Goal: Information Seeking & Learning: Learn about a topic

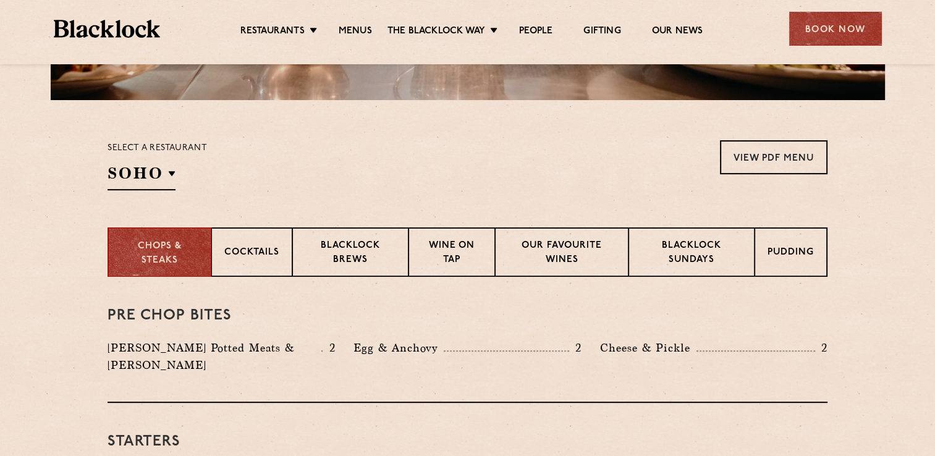
scroll to position [346, 0]
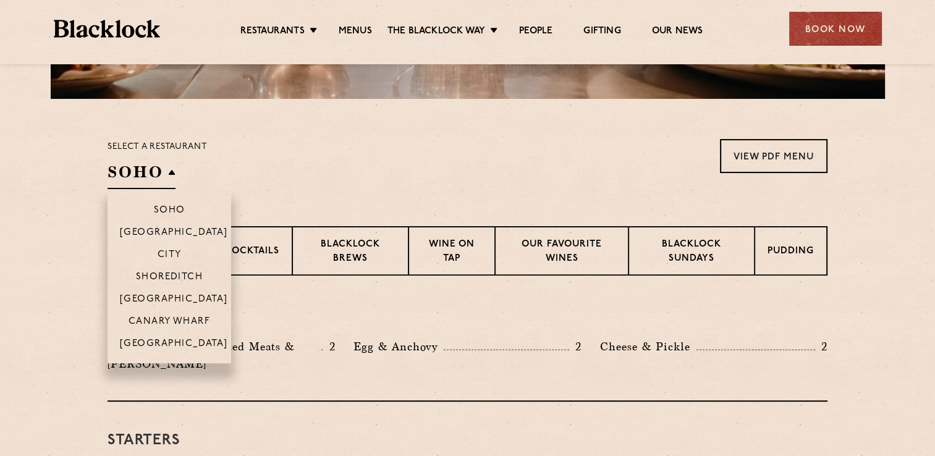
click at [172, 170] on h2 "SOHO" at bounding box center [142, 175] width 68 height 28
click at [166, 255] on p "City" at bounding box center [170, 256] width 24 height 12
click at [173, 256] on p "City" at bounding box center [170, 256] width 24 height 12
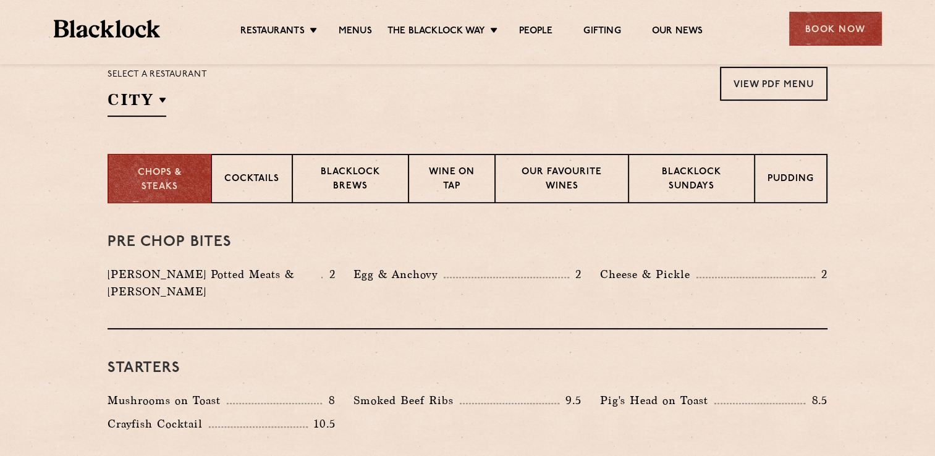
scroll to position [420, 0]
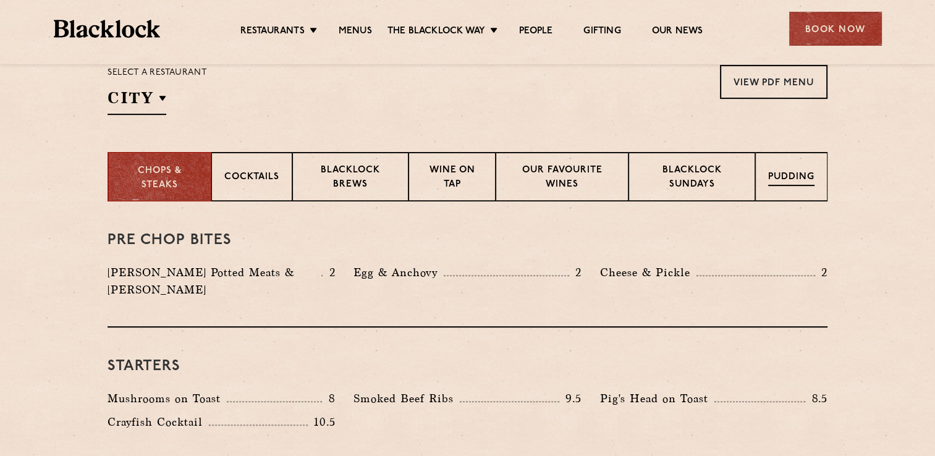
click at [775, 164] on div "Pudding" at bounding box center [791, 176] width 72 height 49
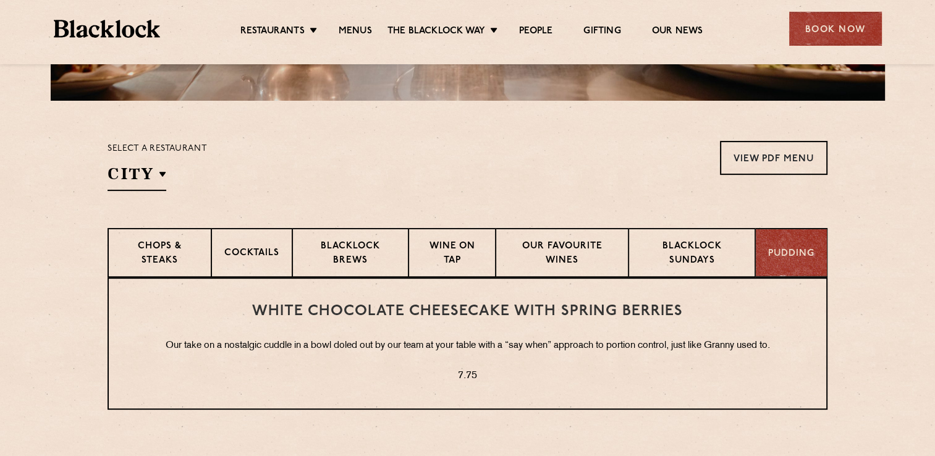
scroll to position [346, 0]
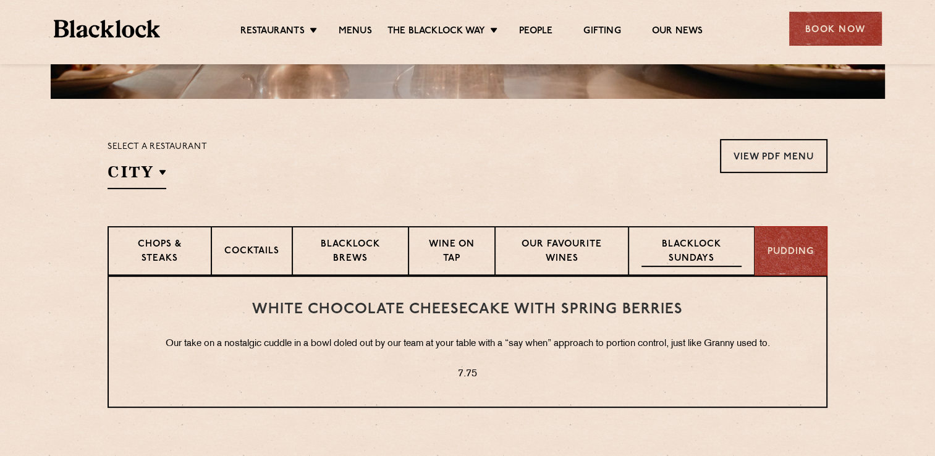
click at [713, 235] on div "Blacklock Sundays" at bounding box center [692, 250] width 126 height 49
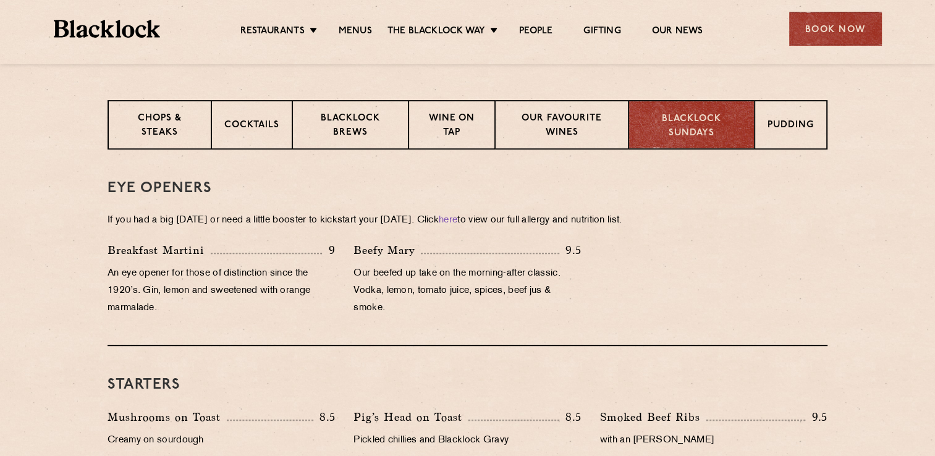
scroll to position [470, 0]
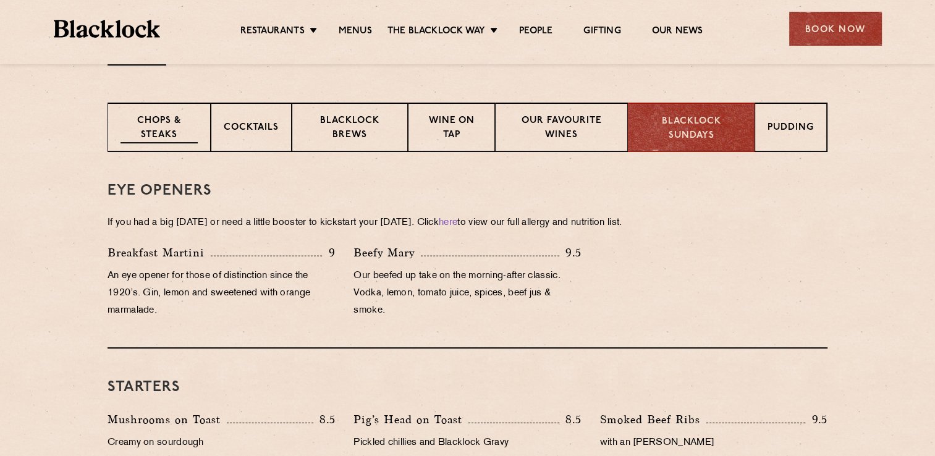
click at [166, 122] on p "Chops & Steaks" at bounding box center [159, 128] width 77 height 29
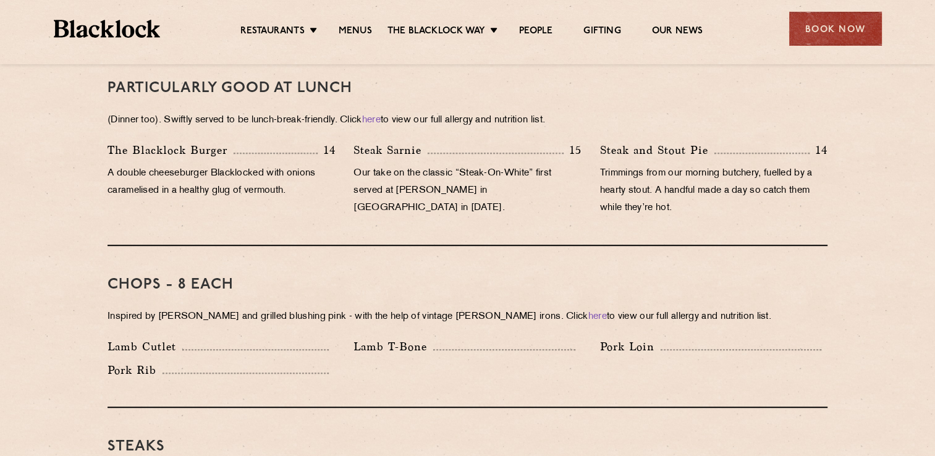
scroll to position [796, 0]
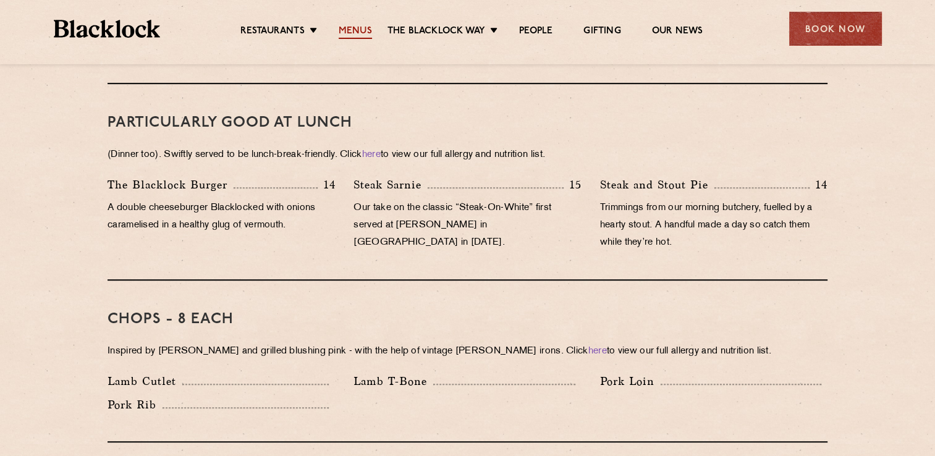
click at [345, 33] on link "Menus" at bounding box center [355, 32] width 33 height 14
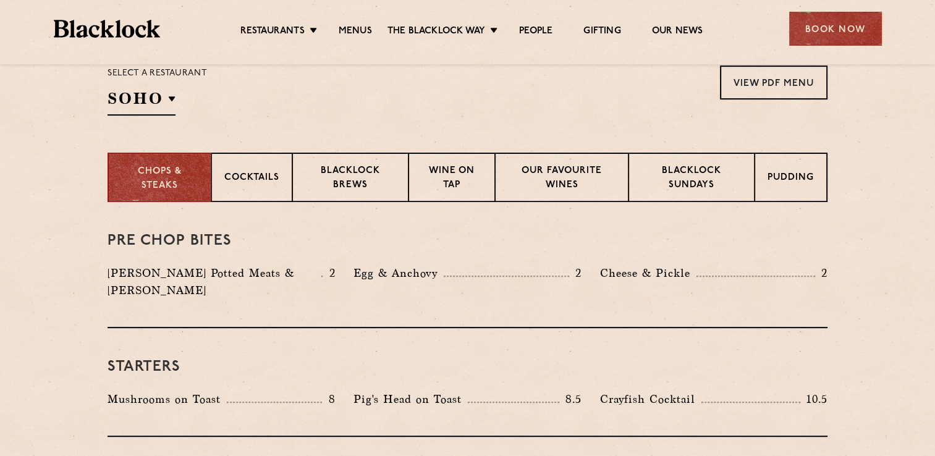
scroll to position [420, 0]
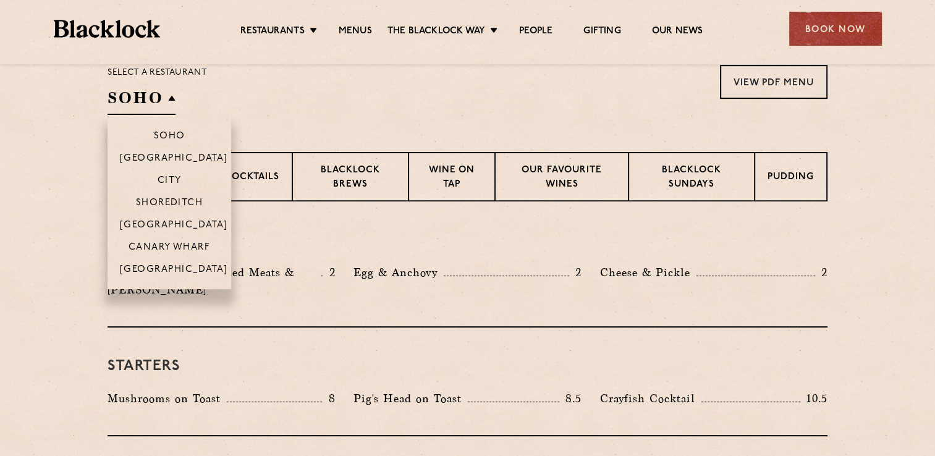
click at [167, 93] on h2 "SOHO" at bounding box center [142, 101] width 68 height 28
click at [167, 187] on p "City" at bounding box center [170, 182] width 24 height 12
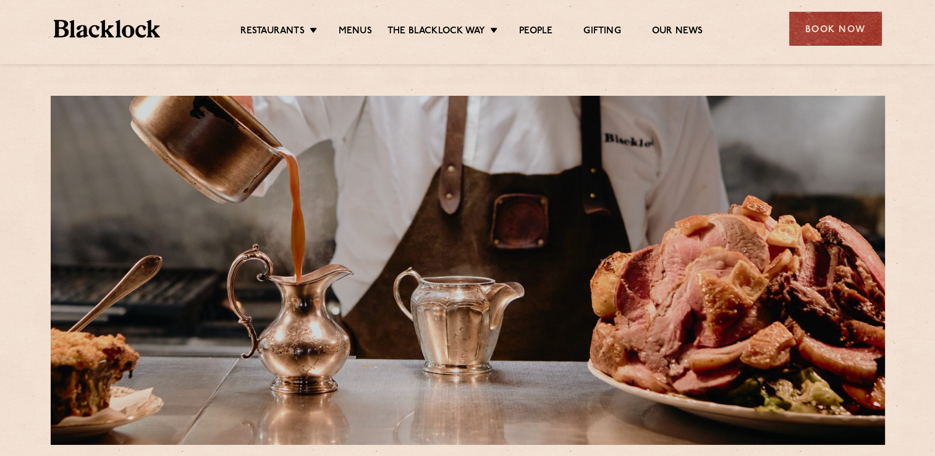
scroll to position [0, 0]
click at [357, 27] on link "Menus" at bounding box center [355, 32] width 33 height 14
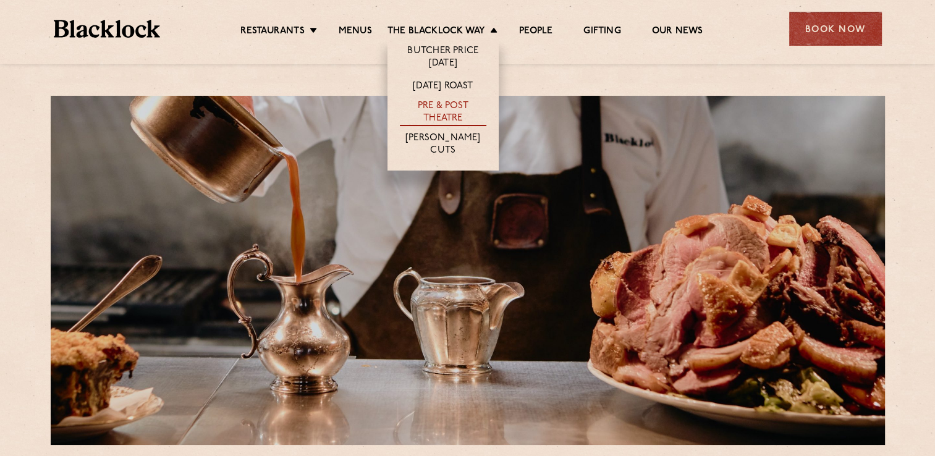
click at [437, 104] on link "Pre & Post Theatre" at bounding box center [443, 113] width 87 height 26
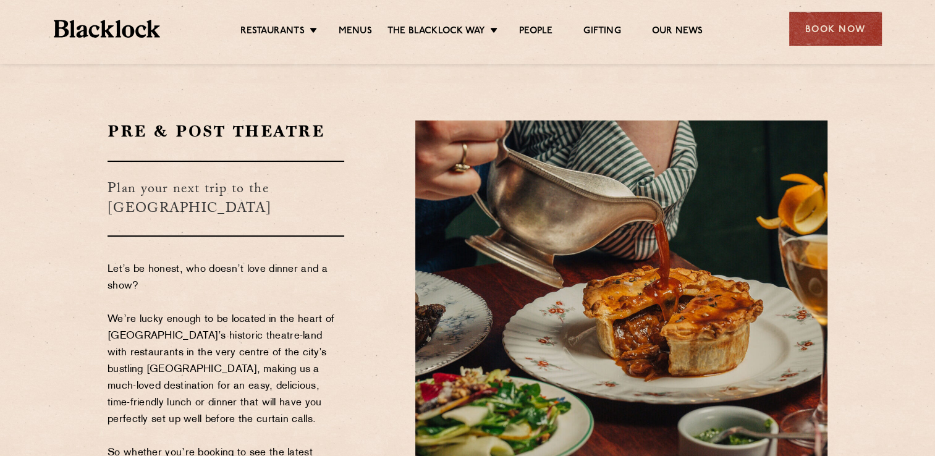
click at [680, 24] on ul "Restaurants [GEOGRAPHIC_DATA] [GEOGRAPHIC_DATA] [GEOGRAPHIC_DATA] [GEOGRAPHIC_D…" at bounding box center [471, 29] width 622 height 20
click at [680, 30] on link "Our News" at bounding box center [677, 32] width 51 height 14
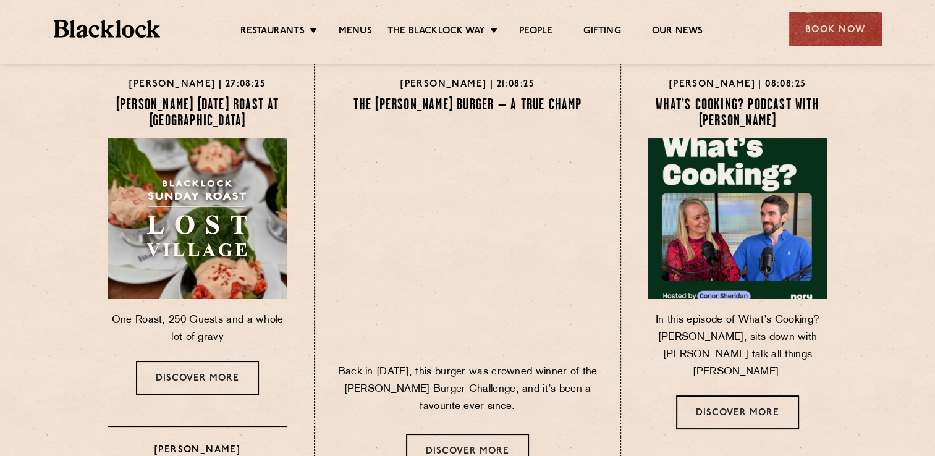
scroll to position [49, 0]
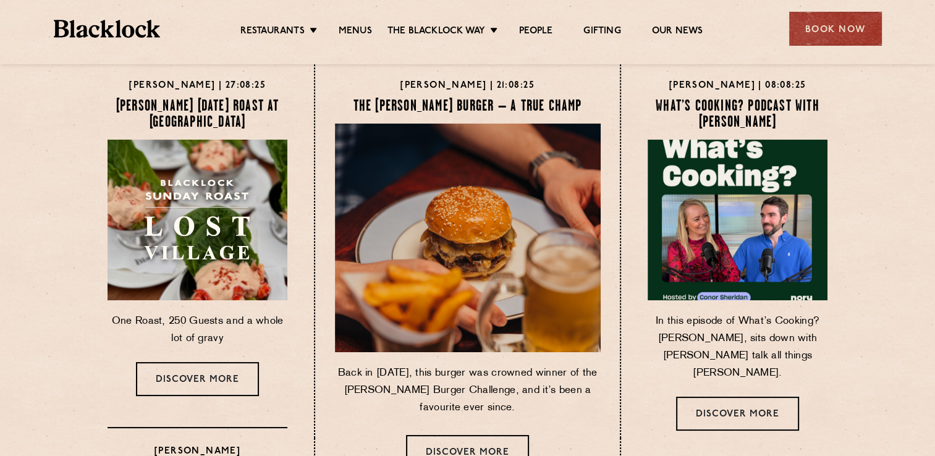
click at [260, 209] on img at bounding box center [197, 219] width 189 height 169
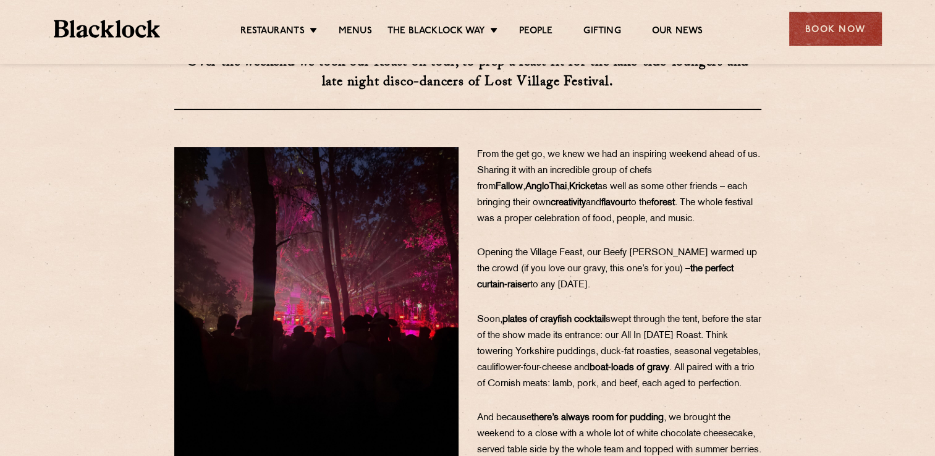
scroll to position [148, 0]
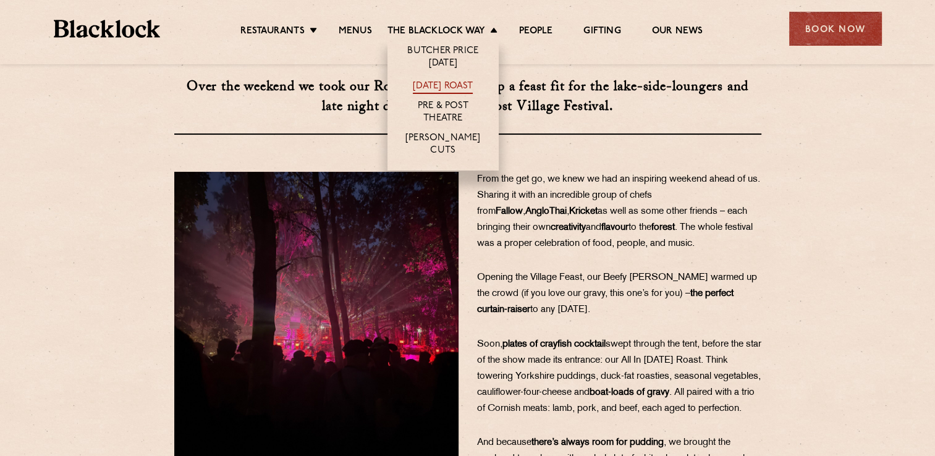
click at [467, 81] on link "[DATE] Roast" at bounding box center [443, 87] width 60 height 14
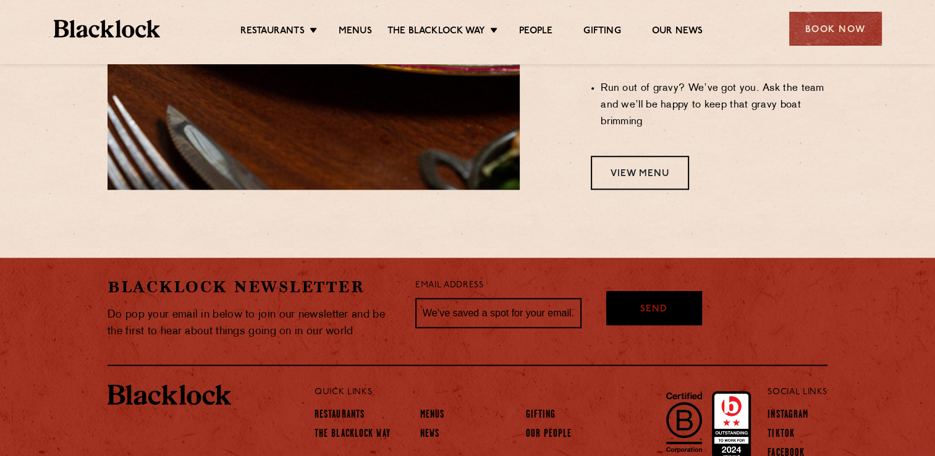
scroll to position [1240, 0]
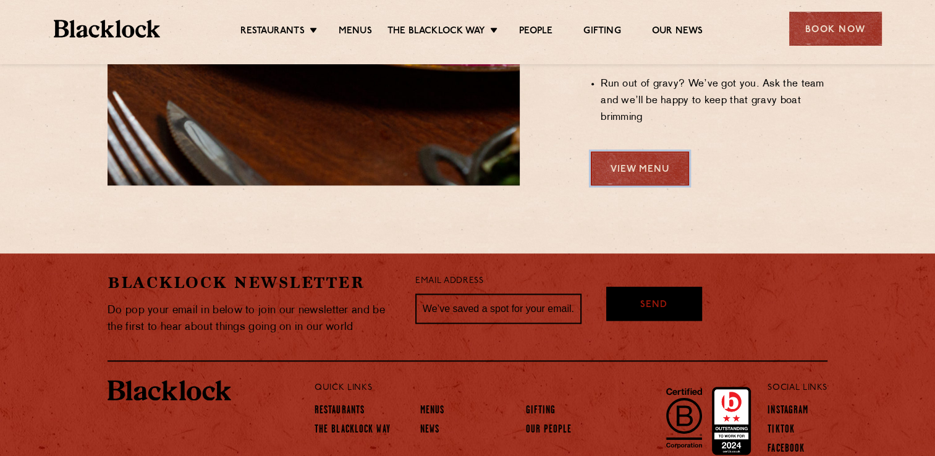
click at [623, 151] on link "View Menu" at bounding box center [640, 168] width 98 height 34
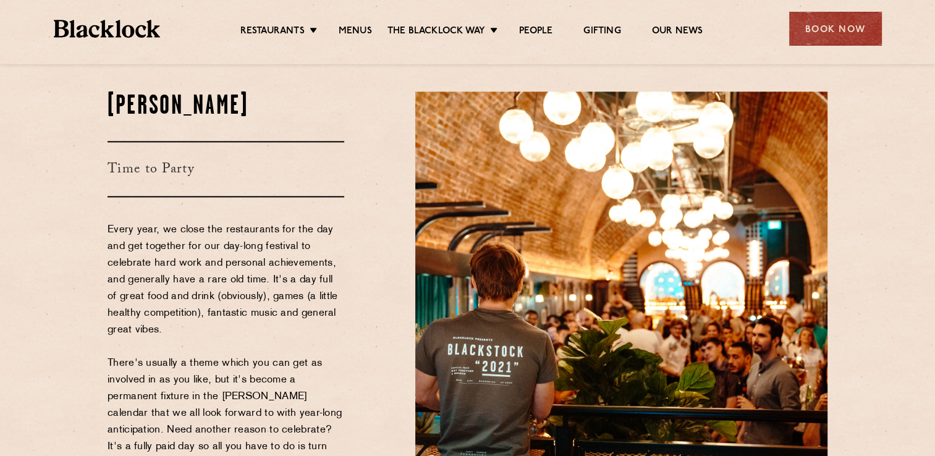
scroll to position [1829, 0]
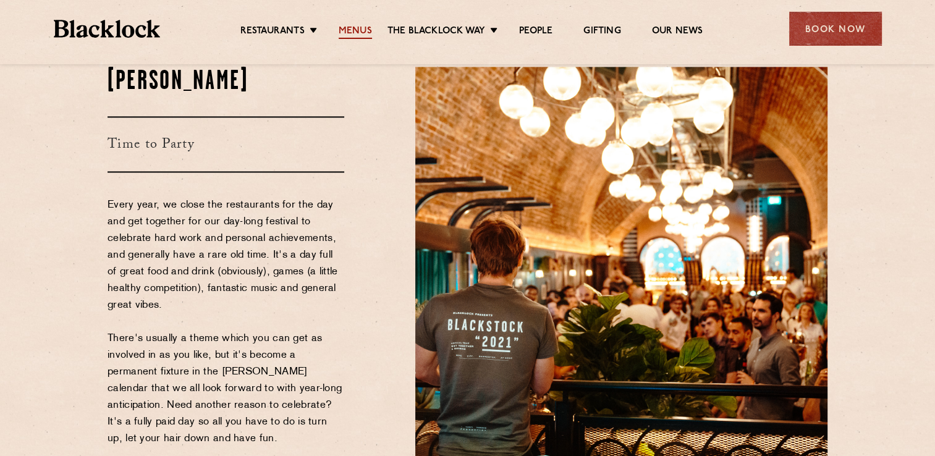
click at [353, 34] on link "Menus" at bounding box center [355, 32] width 33 height 14
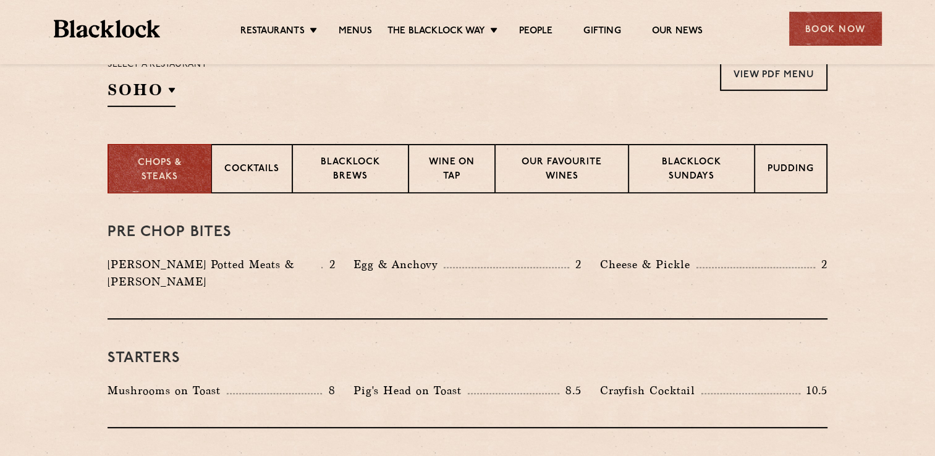
scroll to position [445, 0]
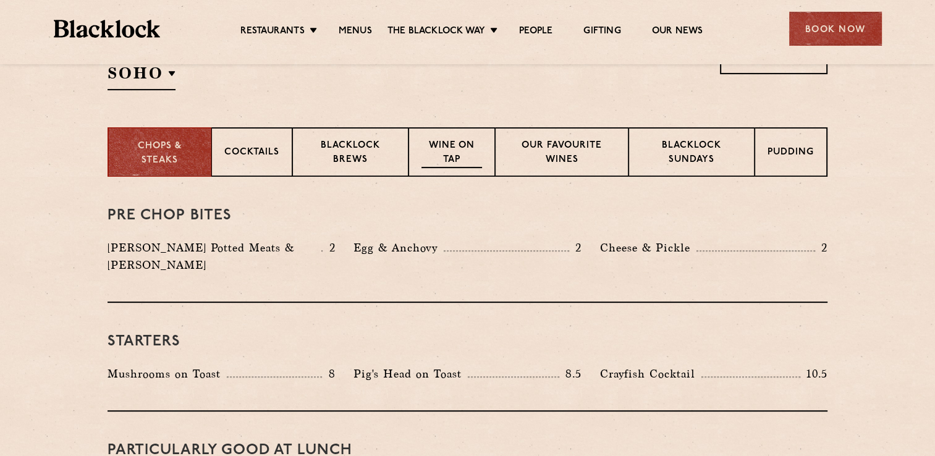
click at [452, 147] on p "Wine on Tap" at bounding box center [451, 153] width 61 height 29
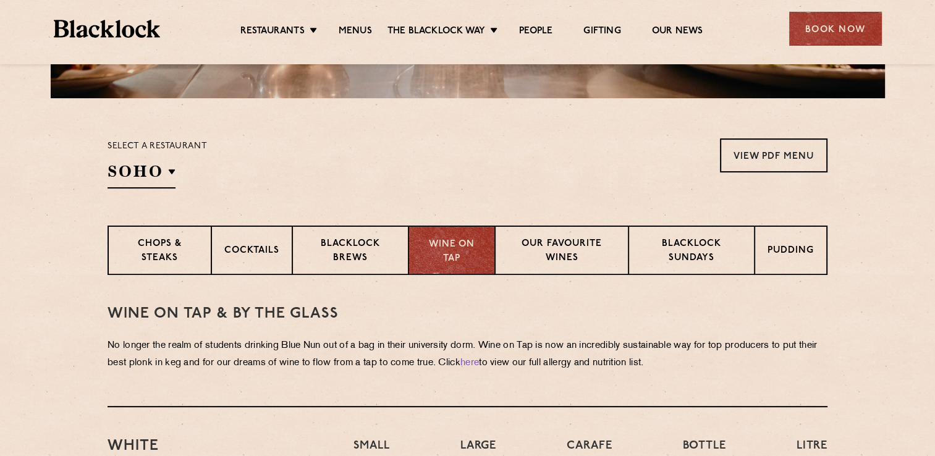
scroll to position [346, 0]
click at [559, 239] on p "Our favourite wines" at bounding box center [561, 252] width 107 height 29
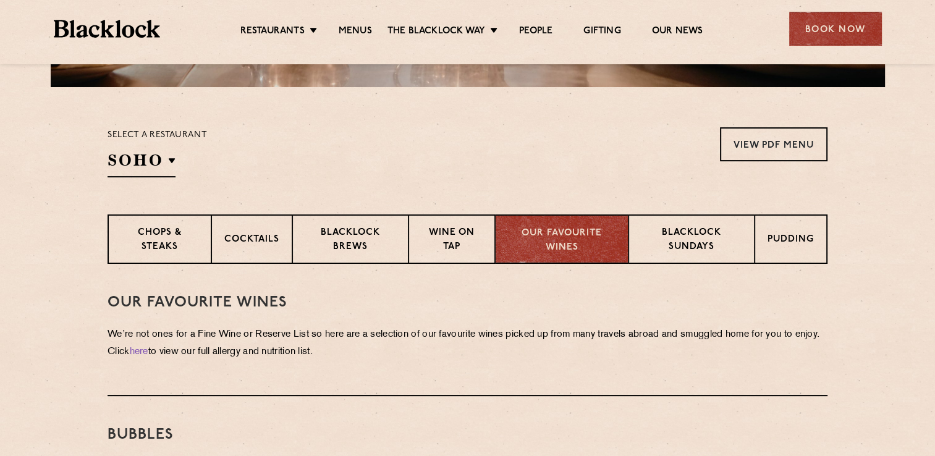
scroll to position [371, 0]
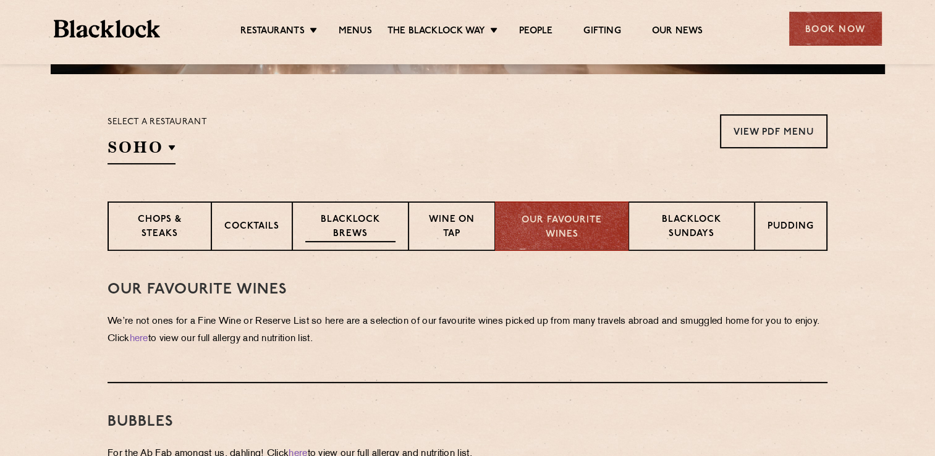
click at [363, 217] on p "Blacklock Brews" at bounding box center [350, 227] width 90 height 29
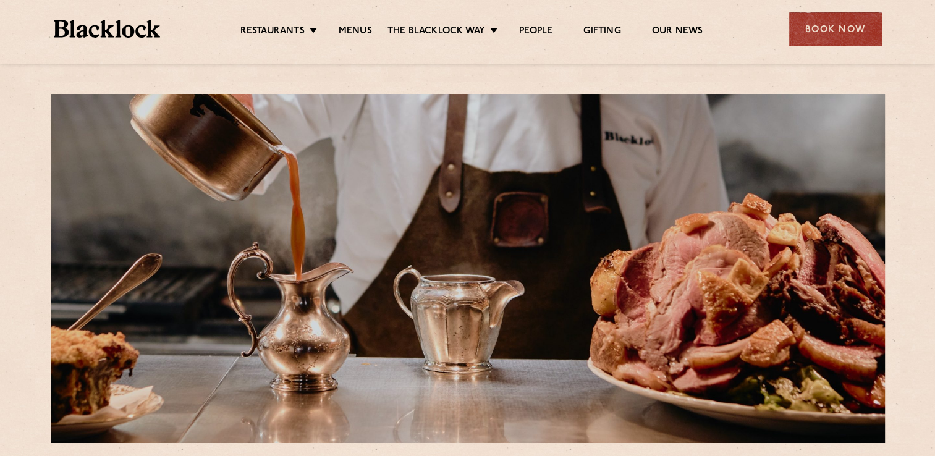
scroll to position [0, 0]
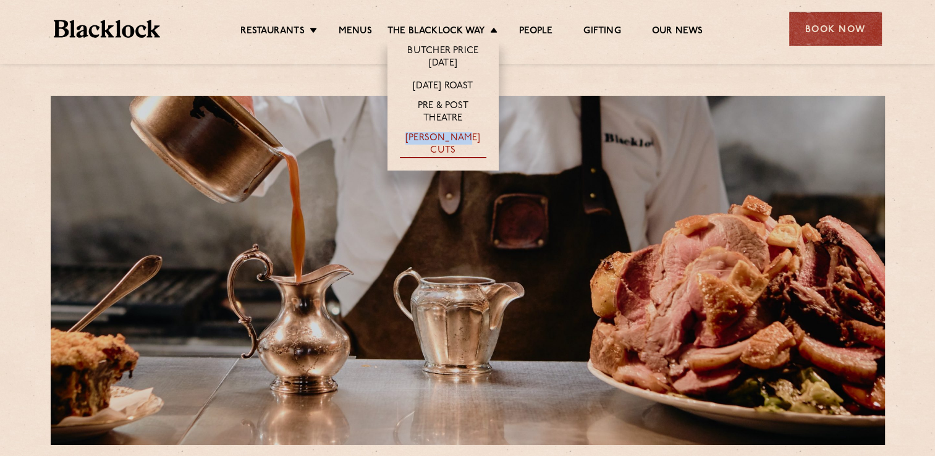
drag, startPoint x: 461, startPoint y: 132, endPoint x: 461, endPoint y: 140, distance: 7.4
click at [461, 140] on li "[PERSON_NAME] Cuts" at bounding box center [443, 149] width 111 height 41
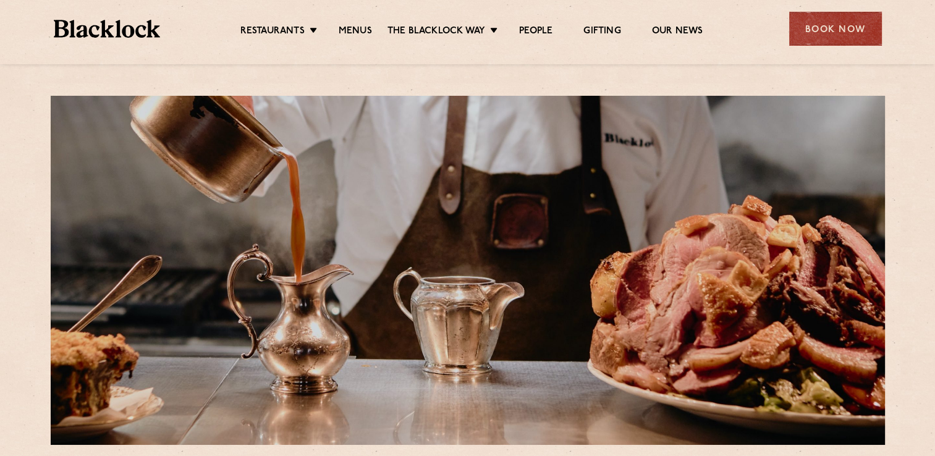
click at [461, 140] on div at bounding box center [468, 270] width 834 height 349
